Goal: Find specific page/section: Find specific page/section

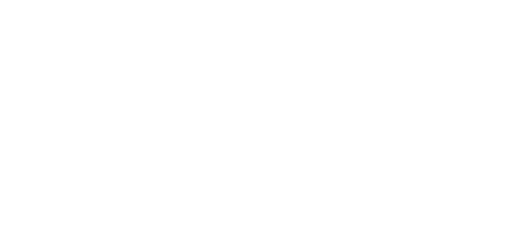
drag, startPoint x: 0, startPoint y: 0, endPoint x: 257, endPoint y: 101, distance: 276.6
drag, startPoint x: 347, startPoint y: 26, endPoint x: 285, endPoint y: 16, distance: 61.8
